Goal: Find specific page/section: Find specific page/section

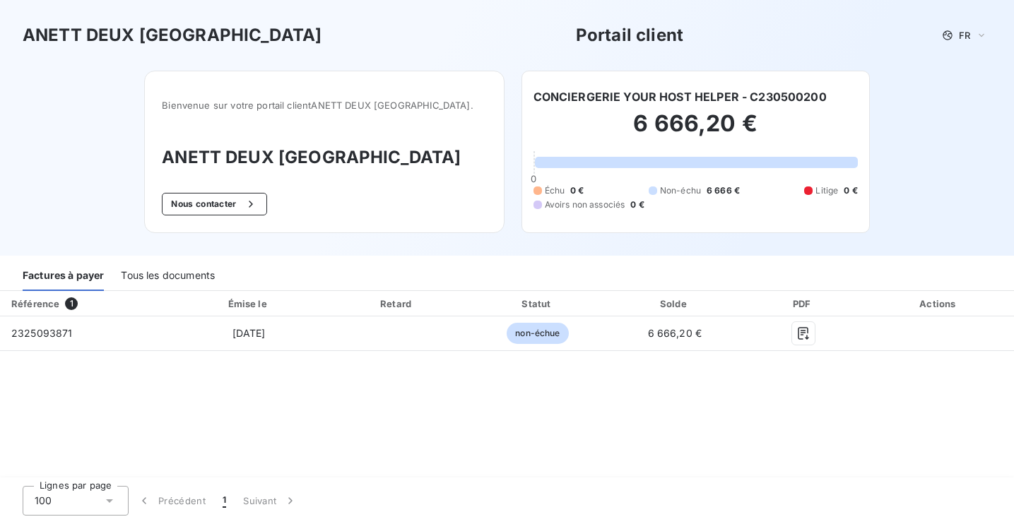
click at [149, 274] on div "Tous les documents" at bounding box center [168, 276] width 94 height 30
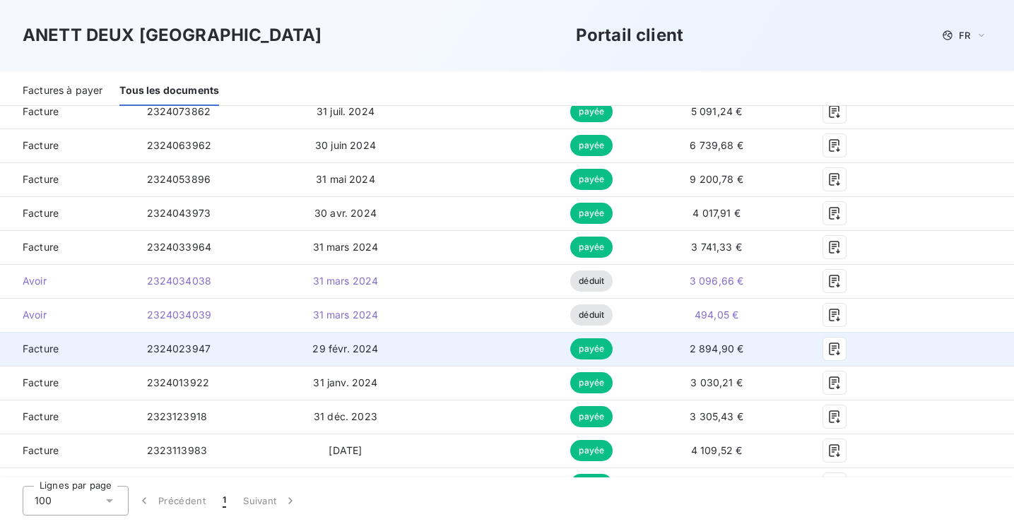
scroll to position [738, 0]
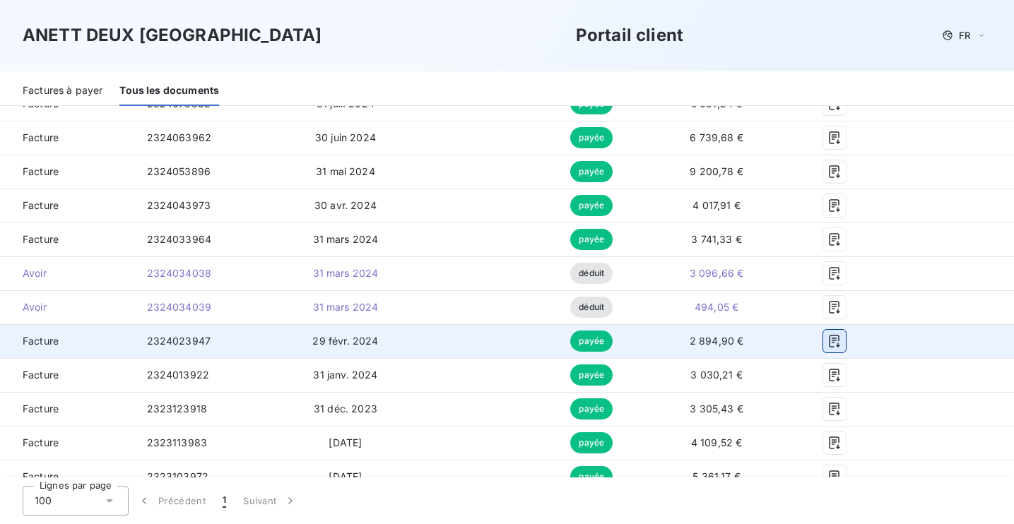
click at [841, 343] on icon "button" at bounding box center [834, 341] width 14 height 14
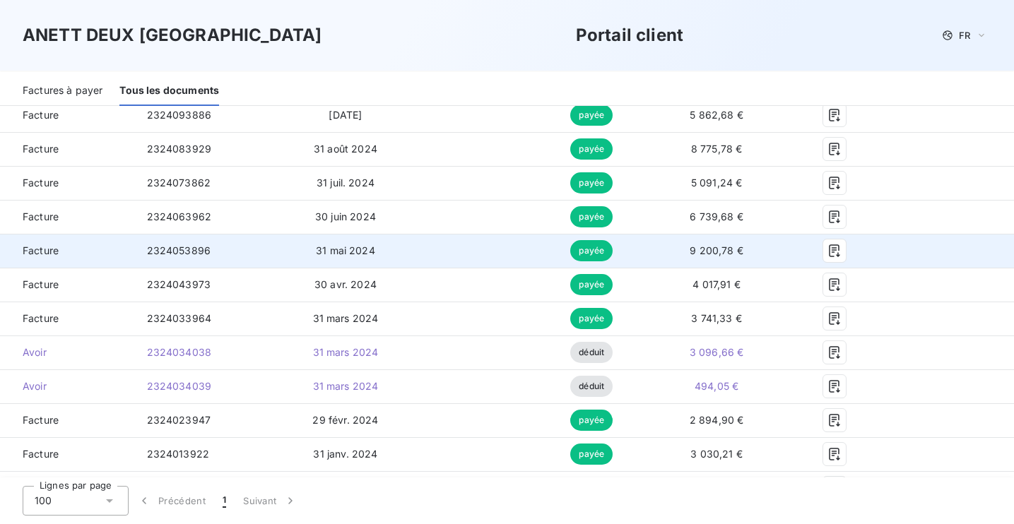
scroll to position [660, 0]
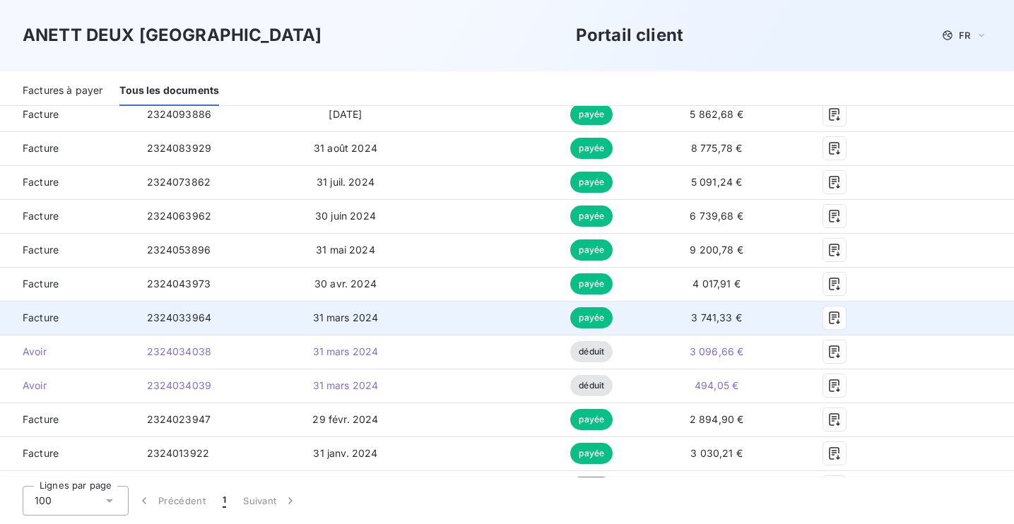
click at [742, 316] on span "3 741,33 €" at bounding box center [716, 318] width 51 height 12
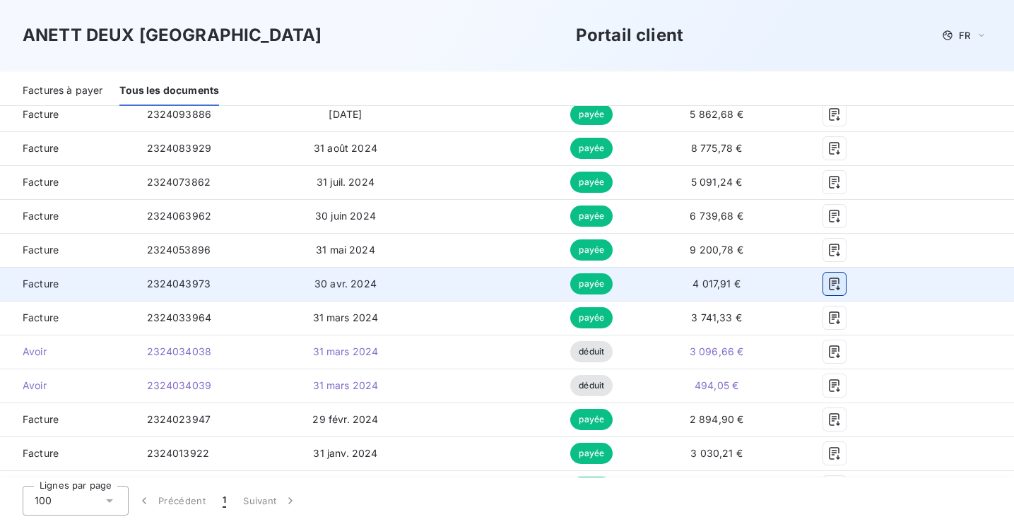
click at [841, 284] on icon "button" at bounding box center [834, 284] width 14 height 14
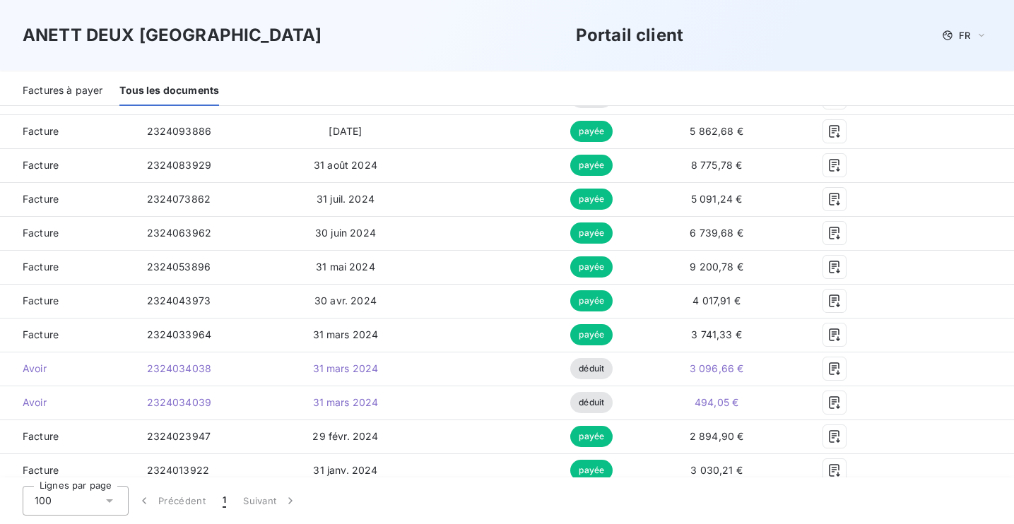
scroll to position [627, 0]
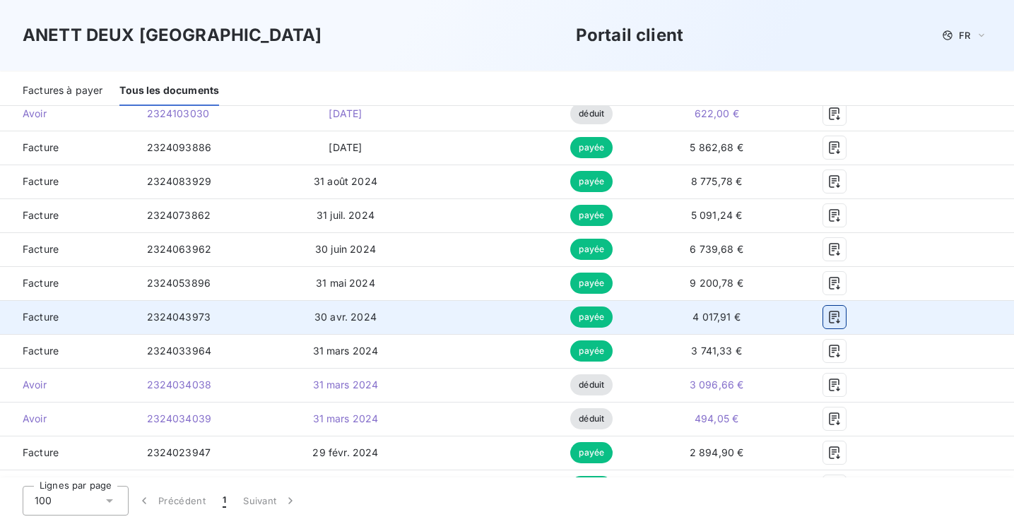
click at [841, 317] on icon "button" at bounding box center [834, 317] width 14 height 14
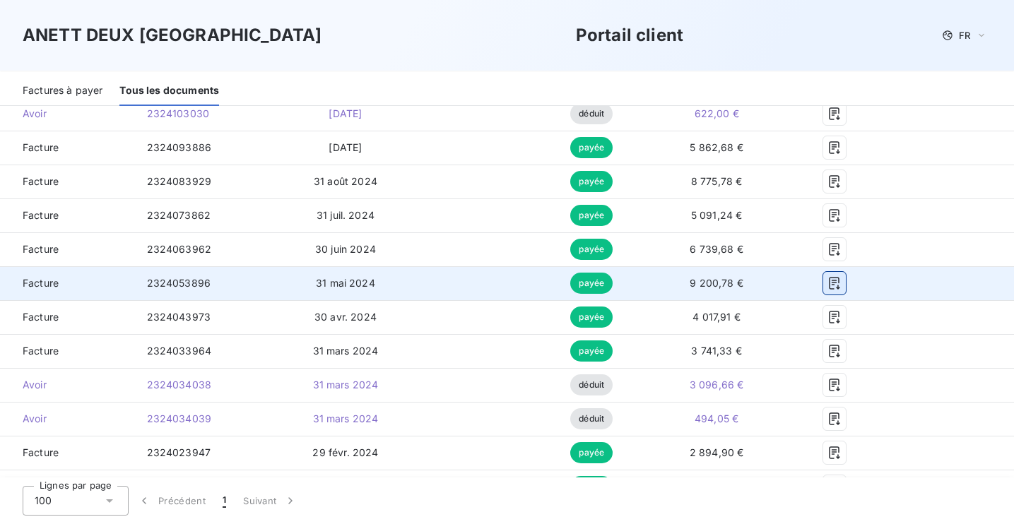
click at [841, 278] on icon "button" at bounding box center [834, 283] width 14 height 14
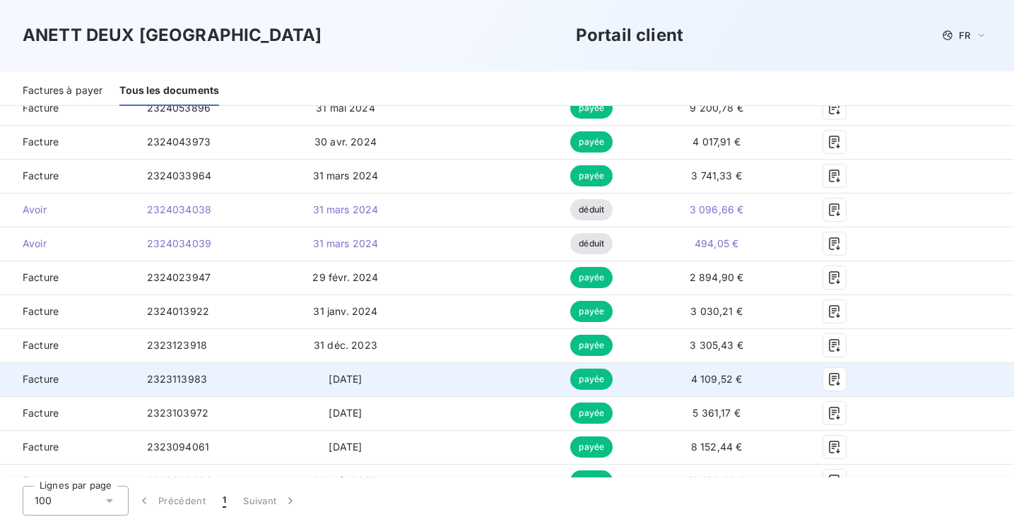
scroll to position [793, 0]
